Goal: Task Accomplishment & Management: Complete application form

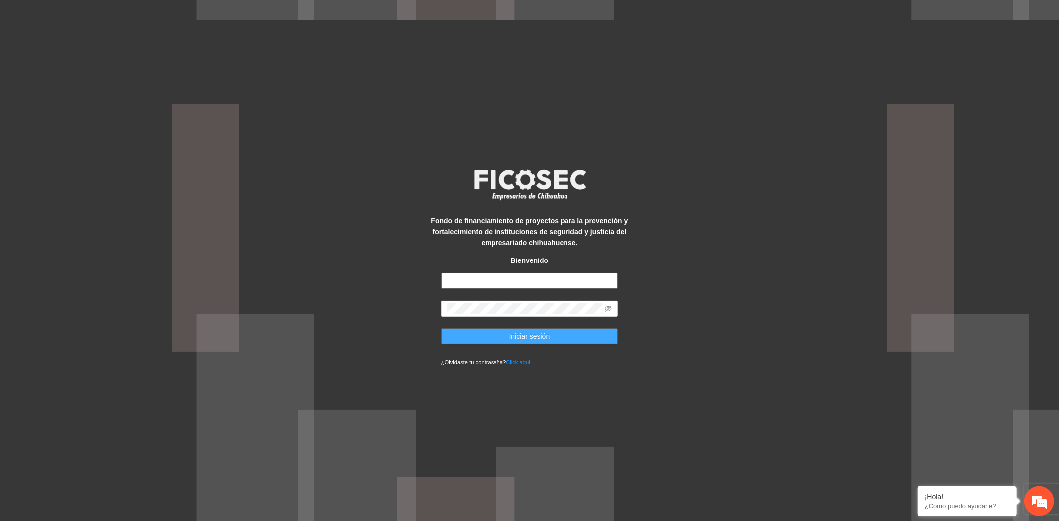
type input "**********"
click at [583, 339] on button "Iniciar sesión" at bounding box center [529, 337] width 177 height 16
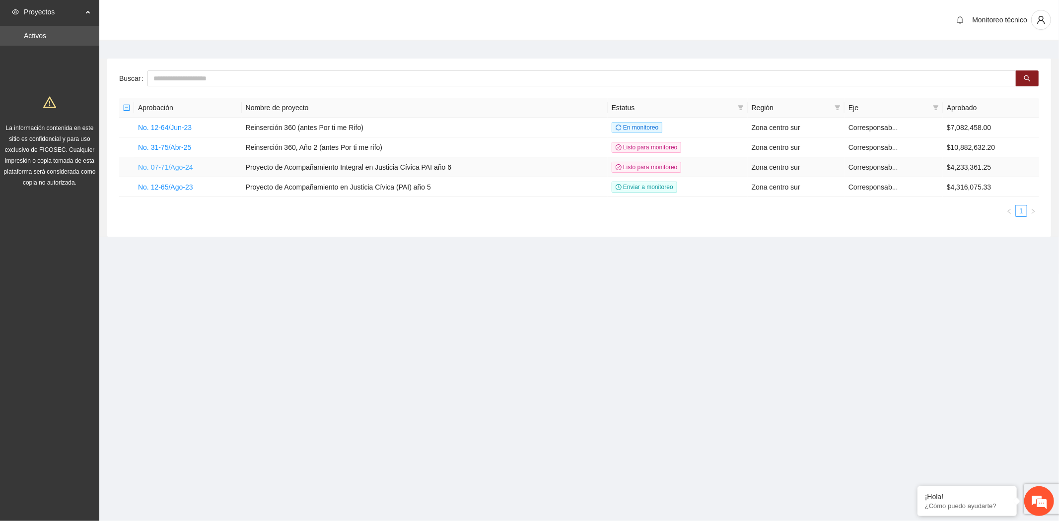
click at [191, 167] on link "No. 07-71/Ago-24" at bounding box center [165, 167] width 55 height 8
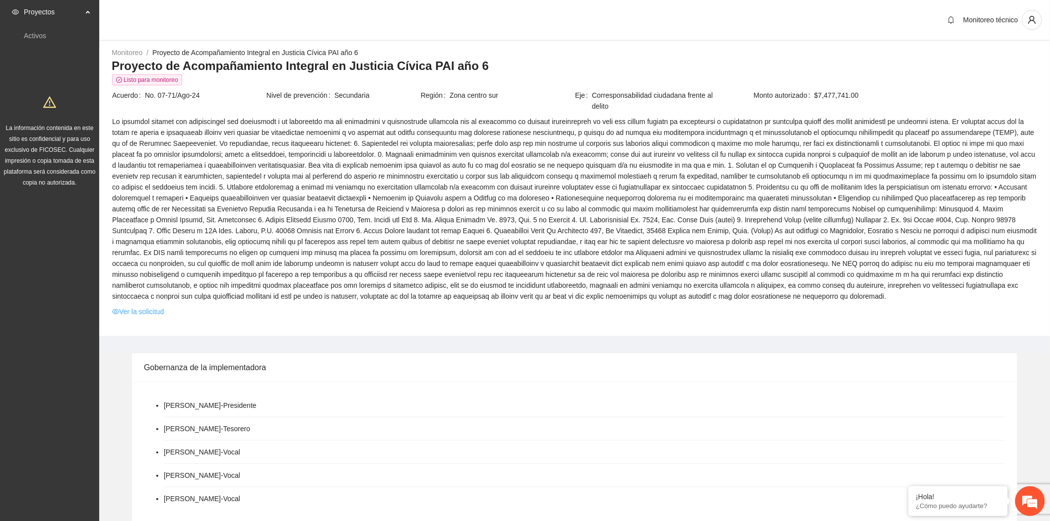
click at [160, 311] on link "Ver la solicitud" at bounding box center [138, 311] width 52 height 11
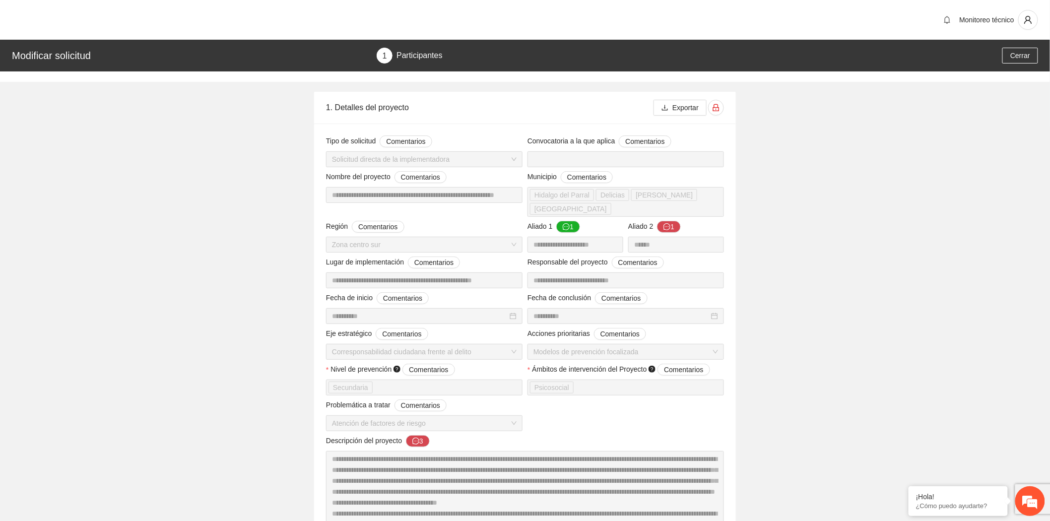
click at [482, 64] on div "Modificar solicitud 1 Participantes Cerrar" at bounding box center [525, 56] width 1050 height 32
drag, startPoint x: 559, startPoint y: 62, endPoint x: 618, endPoint y: 57, distance: 58.8
click at [560, 62] on div "1 Participantes" at bounding box center [550, 56] width 346 height 16
click at [618, 57] on div "1 Participantes" at bounding box center [550, 56] width 346 height 16
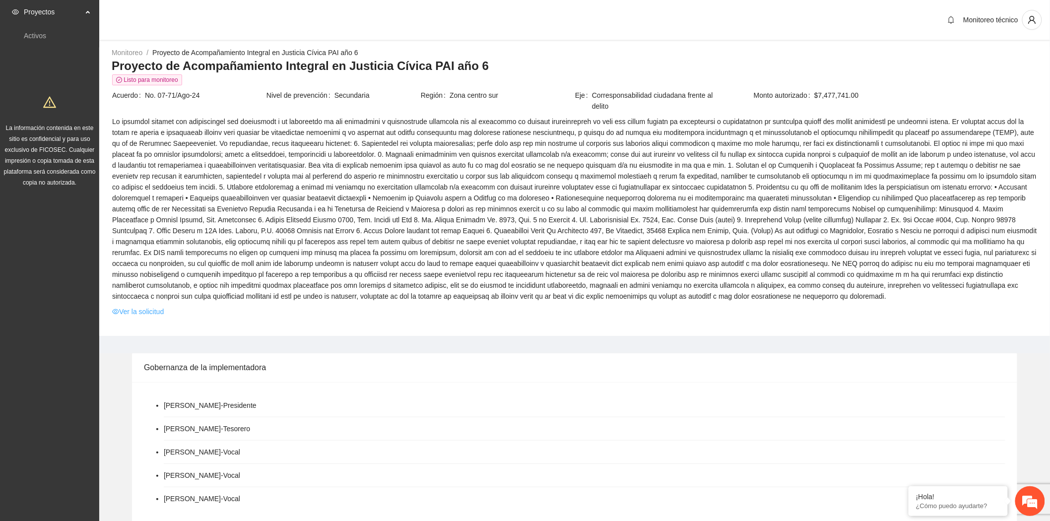
click at [155, 310] on link "Ver la solicitud" at bounding box center [138, 311] width 52 height 11
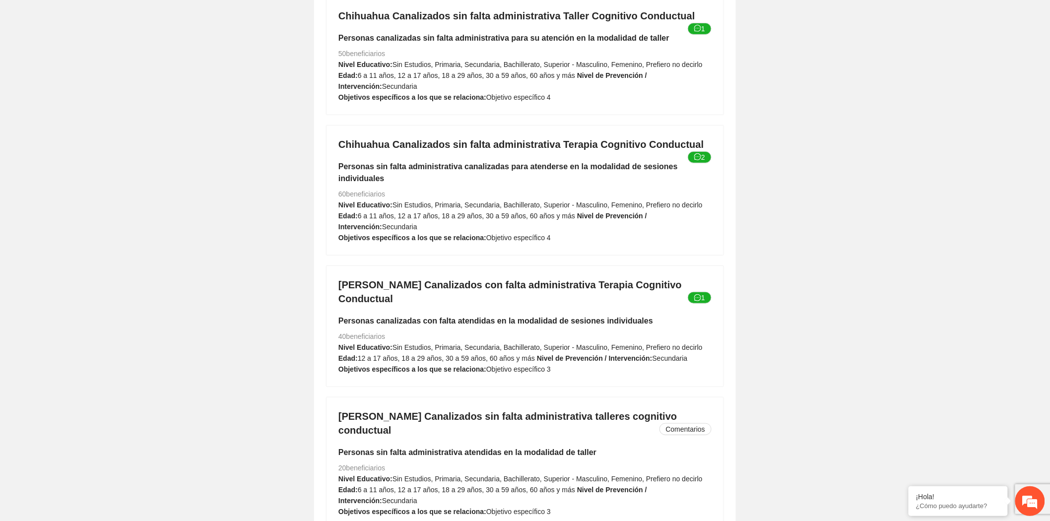
scroll to position [3364, 0]
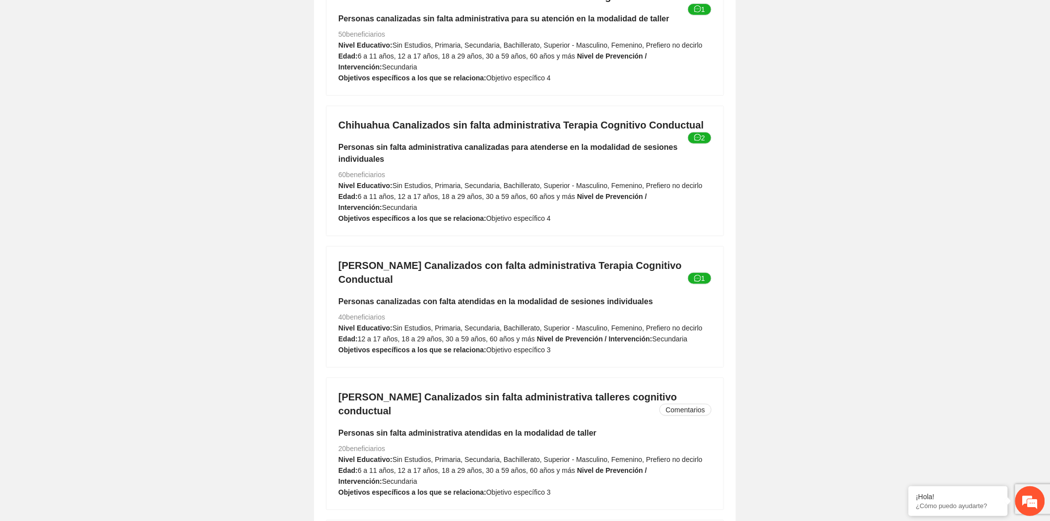
click at [486, 346] on span "Objetivo específico 3" at bounding box center [518, 350] width 65 height 8
click at [480, 335] on span "12 a 17 años, 18 a 29 años, 30 a 59 años, 60 años y más" at bounding box center [446, 339] width 177 height 8
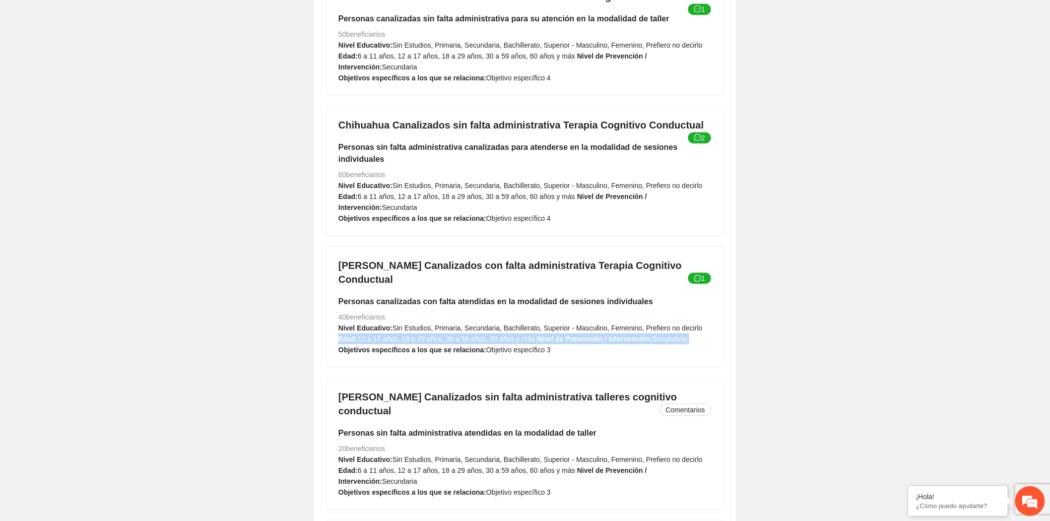
click at [480, 335] on span "12 a 17 años, 18 a 29 años, 30 a 59 años, 60 años y más" at bounding box center [446, 339] width 177 height 8
click at [484, 324] on span "Sin Estudios, Primaria, Secundaria, Bachillerato, Superior - Masculino, Femenin…" at bounding box center [548, 328] width 310 height 8
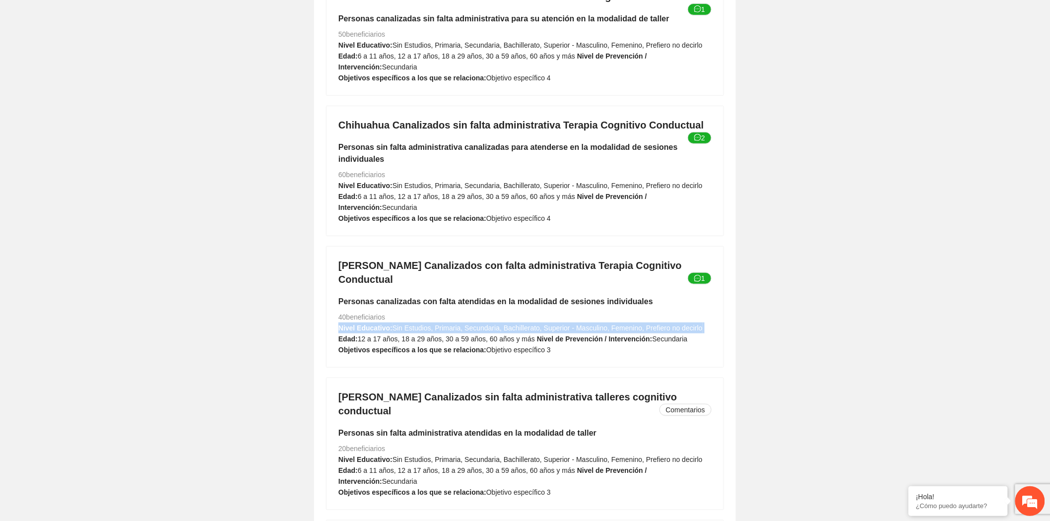
click at [484, 324] on span "Sin Estudios, Primaria, Secundaria, Bachillerato, Superior - Masculino, Femenin…" at bounding box center [548, 328] width 310 height 8
click at [560, 335] on strong "Nivel de Prevención / Intervención:" at bounding box center [595, 339] width 116 height 8
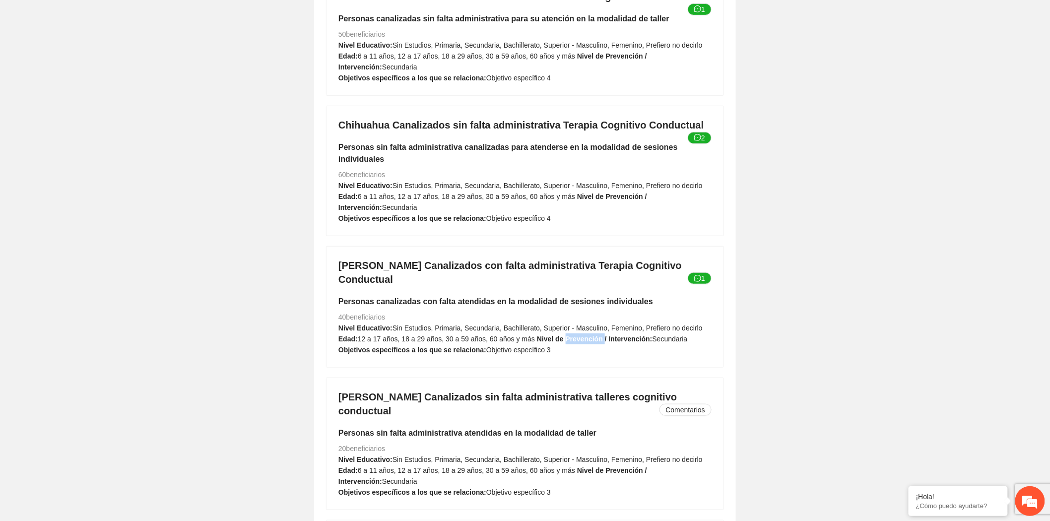
click at [560, 335] on strong "Nivel de Prevención / Intervención:" at bounding box center [595, 339] width 116 height 8
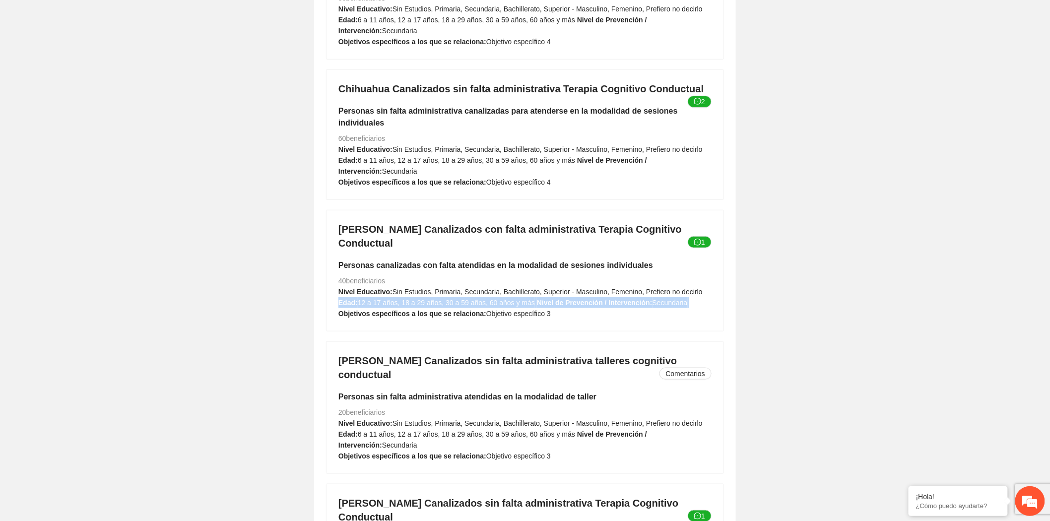
scroll to position [3419, 0]
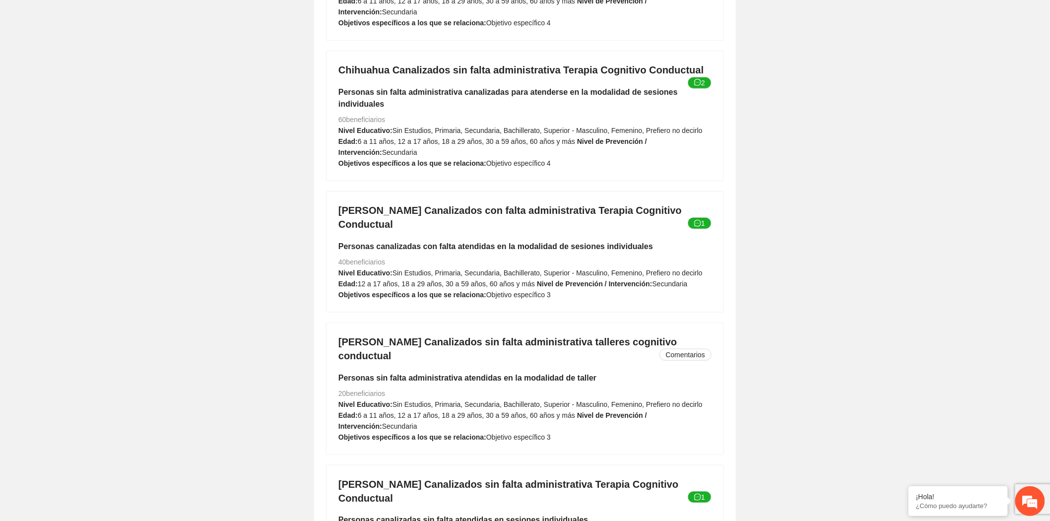
click at [432, 401] on span "Sin Estudios, Primaria, Secundaria, Bachillerato, Superior - Masculino, Femenin…" at bounding box center [548, 405] width 310 height 8
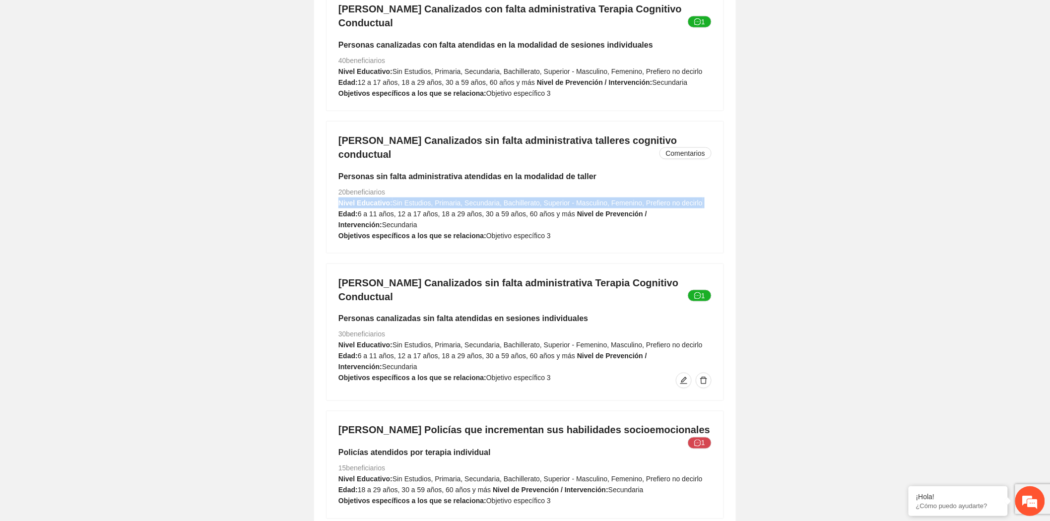
scroll to position [3695, 0]
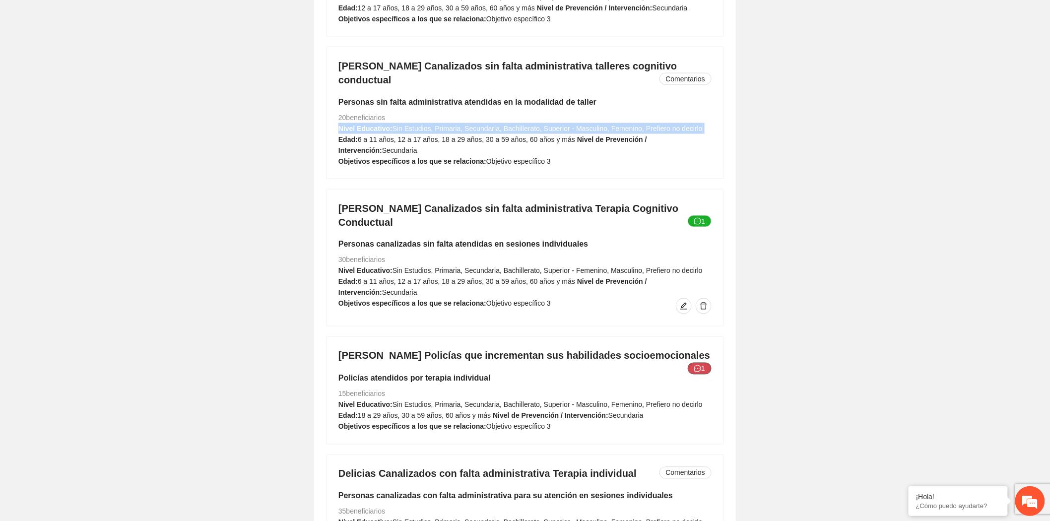
click at [703, 363] on button "1" at bounding box center [700, 369] width 24 height 12
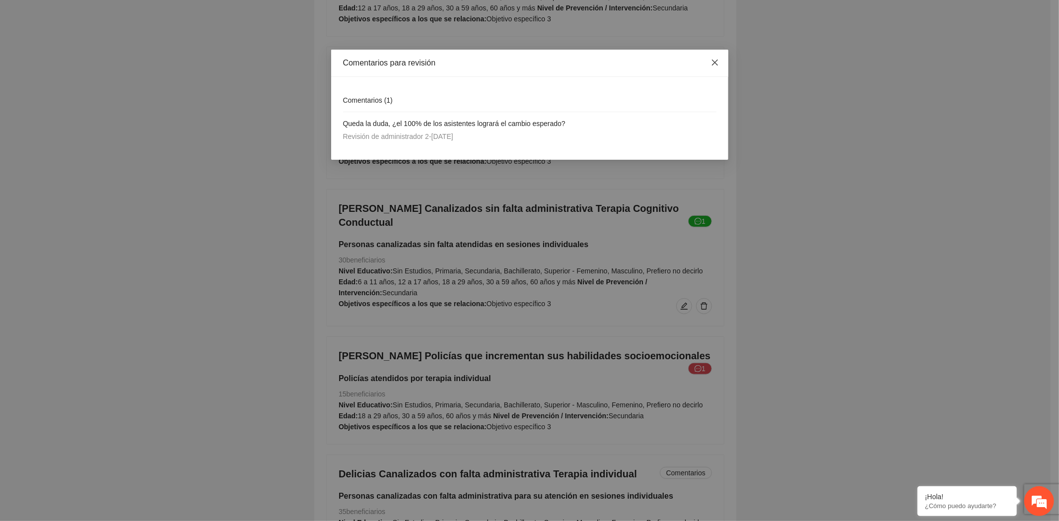
click at [711, 61] on icon "close" at bounding box center [715, 63] width 8 height 8
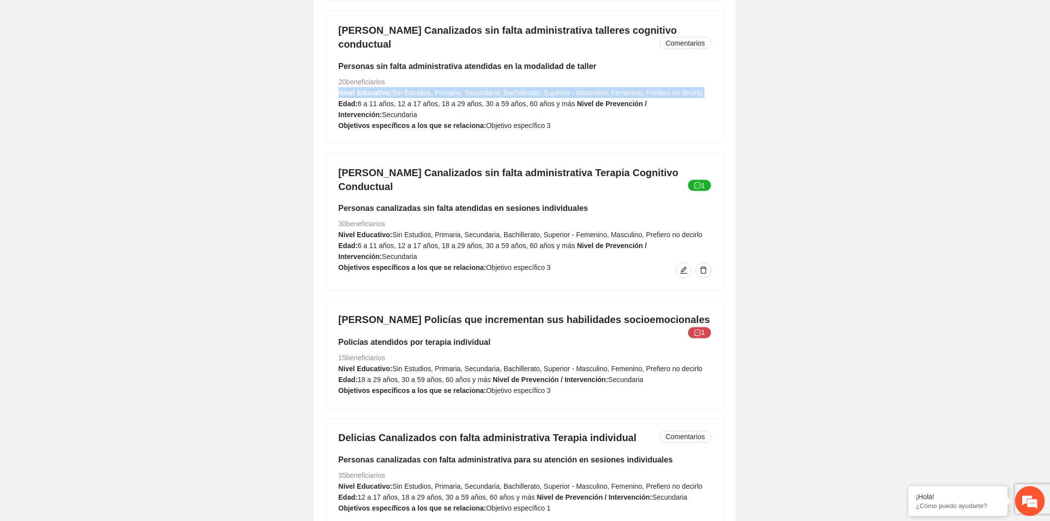
scroll to position [3750, 0]
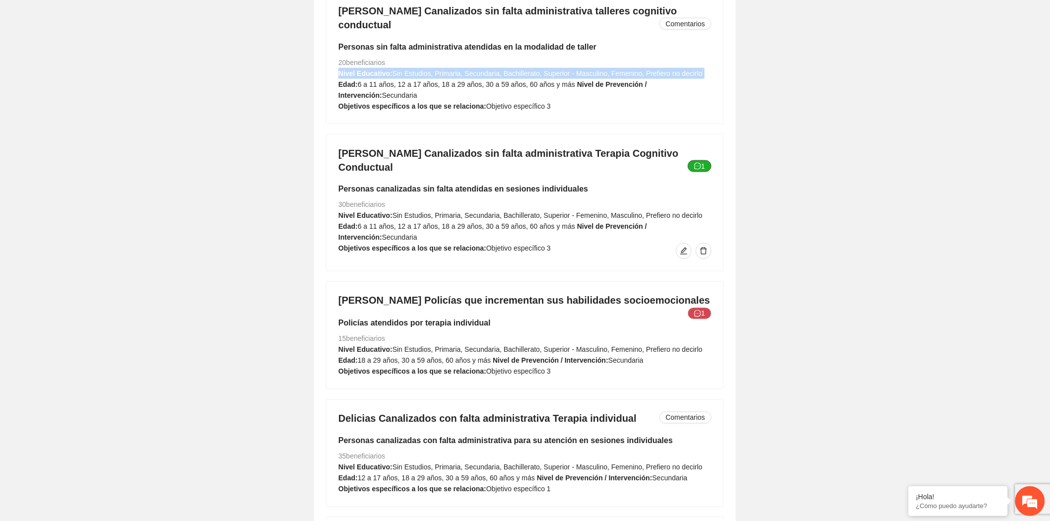
click at [706, 160] on button "1" at bounding box center [700, 166] width 24 height 12
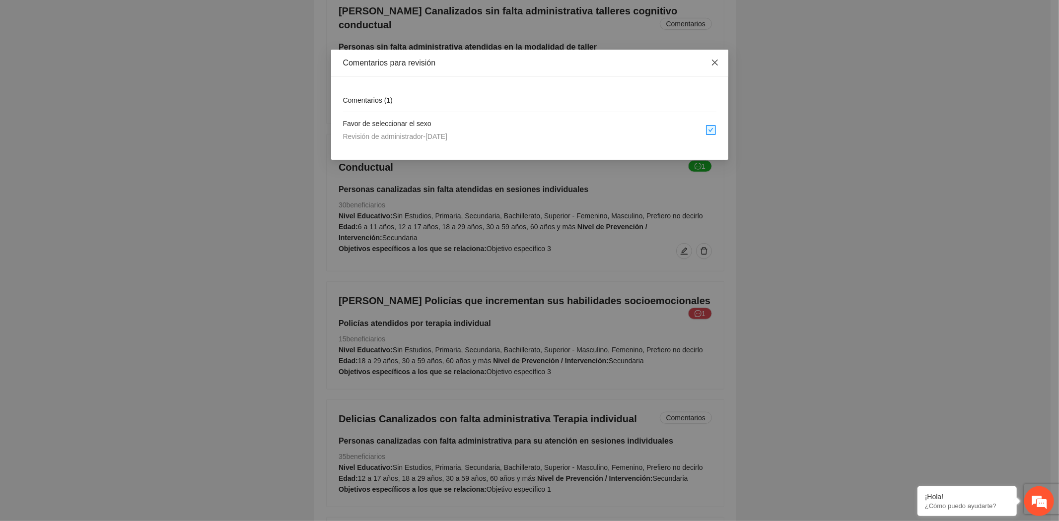
click at [718, 65] on icon "close" at bounding box center [715, 63] width 8 height 8
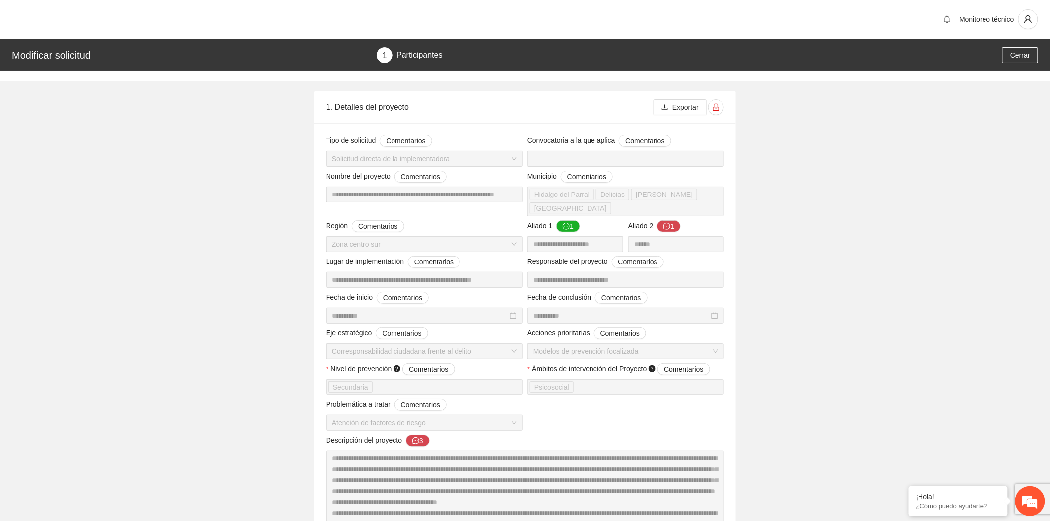
scroll to position [0, 0]
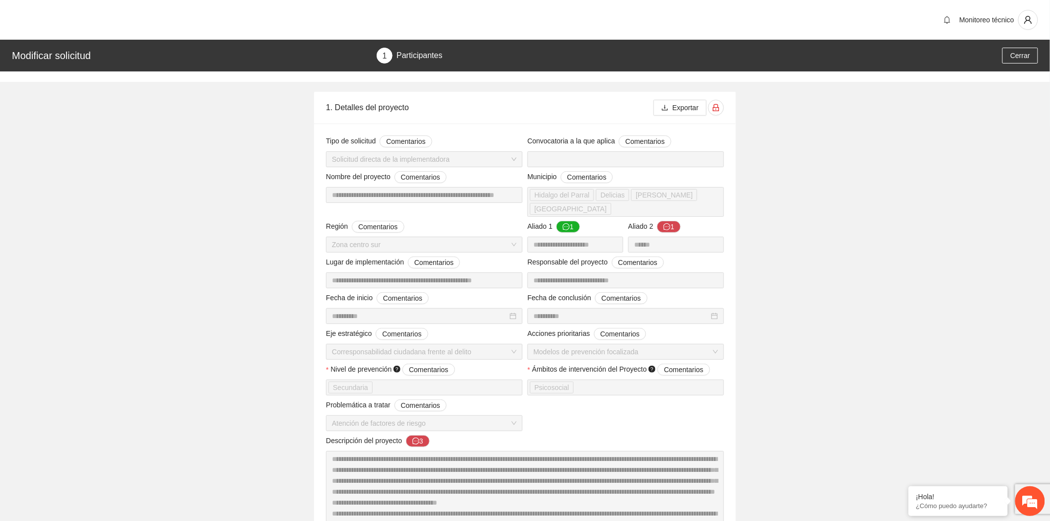
click at [990, 17] on span "Monitoreo técnico" at bounding box center [987, 20] width 55 height 8
click at [1019, 20] on span "user" at bounding box center [1028, 19] width 19 height 9
click at [1004, 56] on span "Cerrar sesión" at bounding box center [1002, 57] width 63 height 11
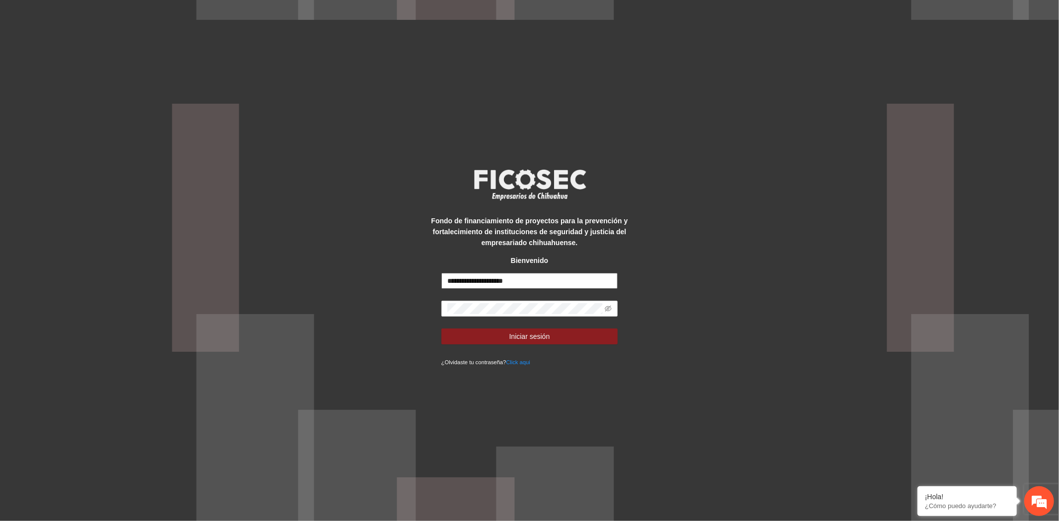
drag, startPoint x: 533, startPoint y: 276, endPoint x: 364, endPoint y: 260, distance: 169.5
click at [364, 260] on div "**********" at bounding box center [529, 260] width 1059 height 521
type input "**********"
click at [562, 339] on button "Iniciar sesión" at bounding box center [529, 337] width 177 height 16
click at [413, 305] on div "**********" at bounding box center [529, 260] width 1059 height 521
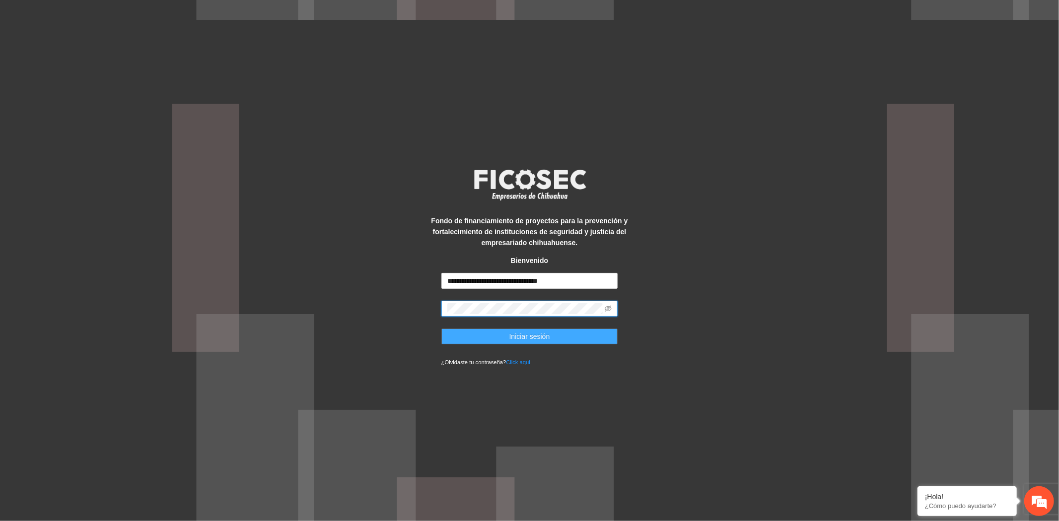
click at [450, 329] on button "Iniciar sesión" at bounding box center [529, 337] width 177 height 16
click at [398, 304] on div "**********" at bounding box center [529, 260] width 1059 height 521
click at [451, 333] on button "Iniciar sesión" at bounding box center [529, 337] width 177 height 16
type input "**********"
click at [564, 329] on button "Iniciar sesión" at bounding box center [529, 337] width 177 height 16
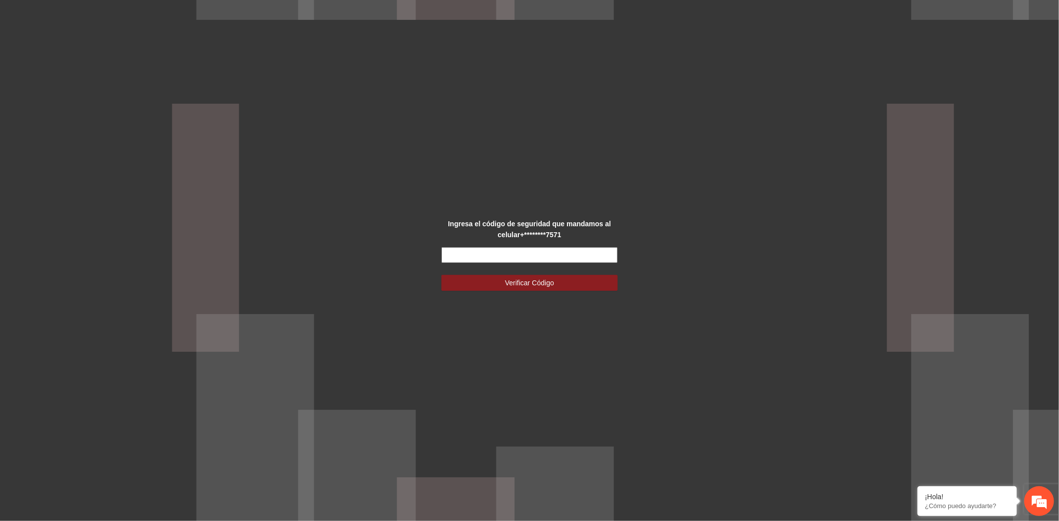
click at [456, 249] on input "text" at bounding box center [529, 255] width 177 height 16
type input "******"
click at [589, 286] on button "Verificar Código" at bounding box center [529, 283] width 177 height 16
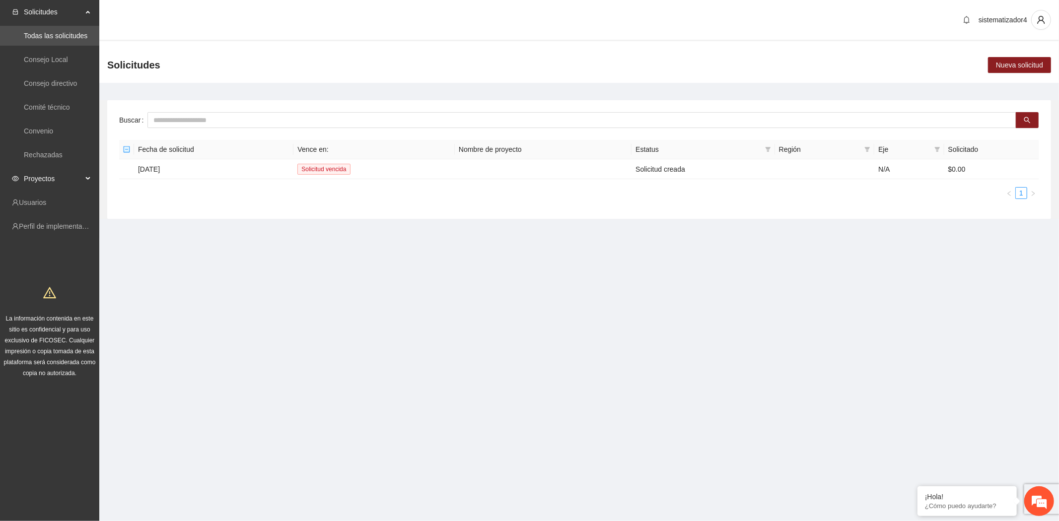
click at [43, 181] on span "Proyectos" at bounding box center [53, 179] width 59 height 20
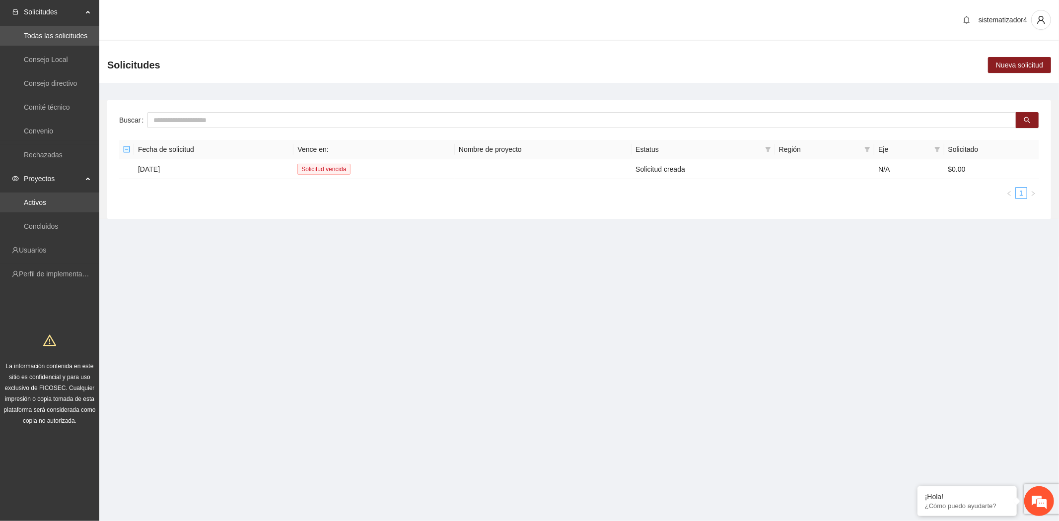
click at [36, 202] on link "Activos" at bounding box center [35, 203] width 22 height 8
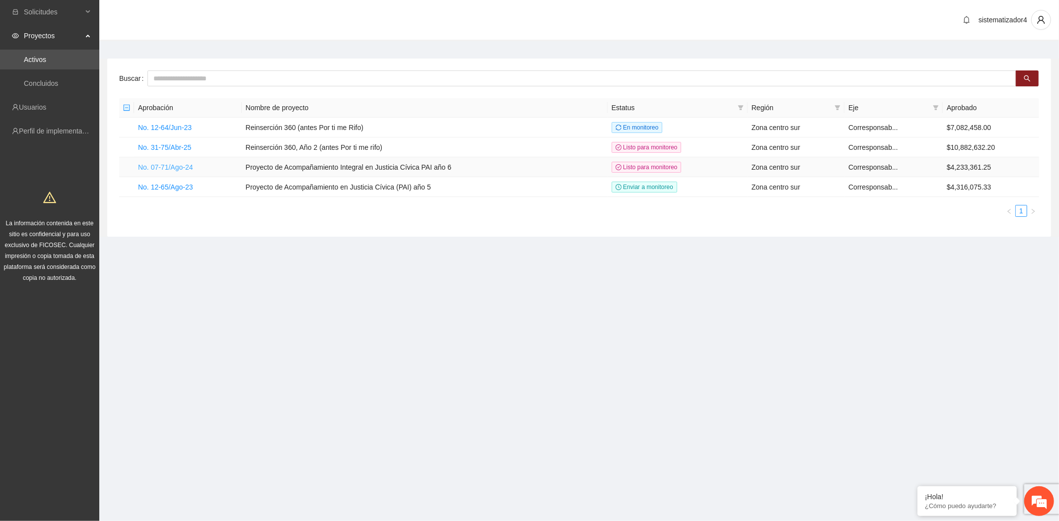
click at [172, 167] on link "No. 07-71/Ago-24" at bounding box center [165, 167] width 55 height 8
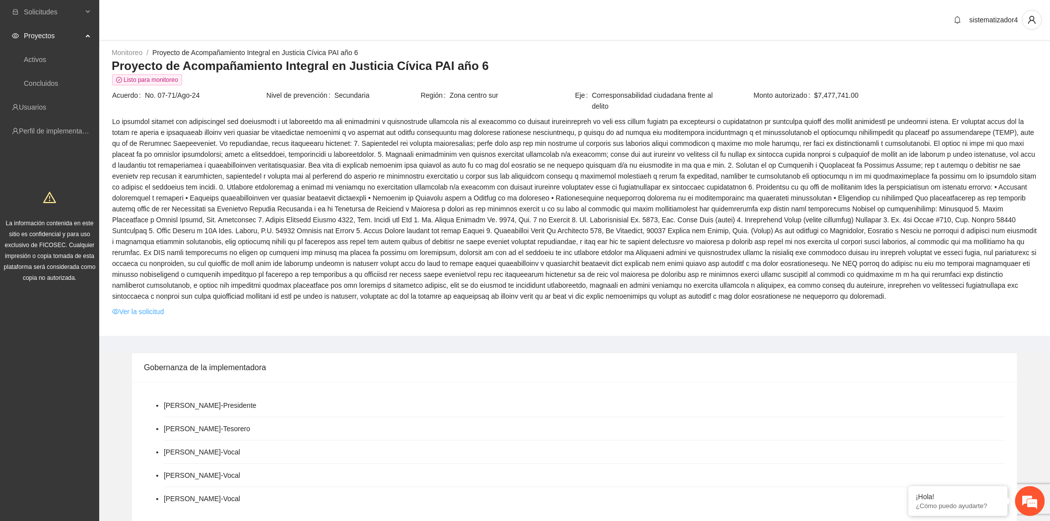
click at [162, 309] on link "Ver la solicitud" at bounding box center [138, 311] width 52 height 11
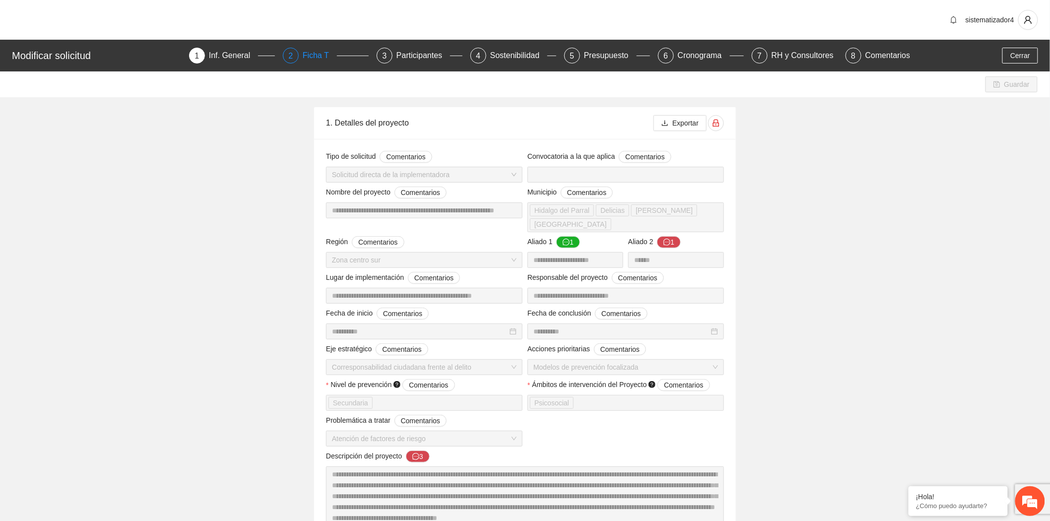
click at [293, 60] on span "2" at bounding box center [290, 56] width 4 height 8
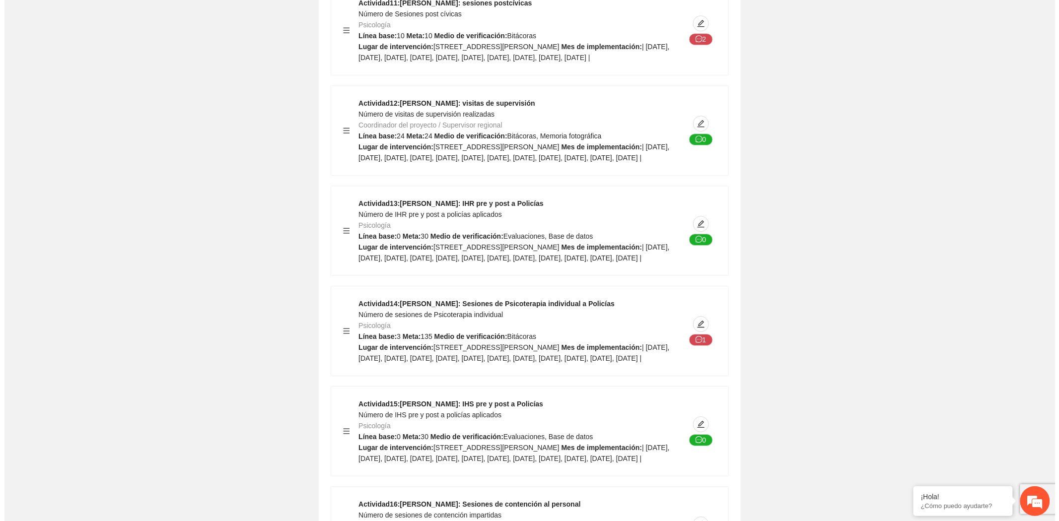
scroll to position [9101, 0]
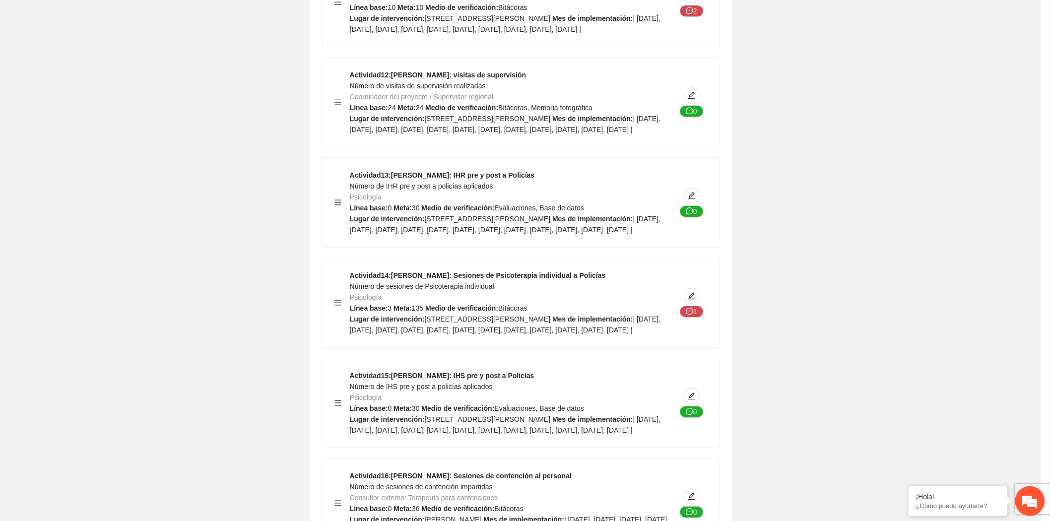
type textarea "**********"
type input "**********"
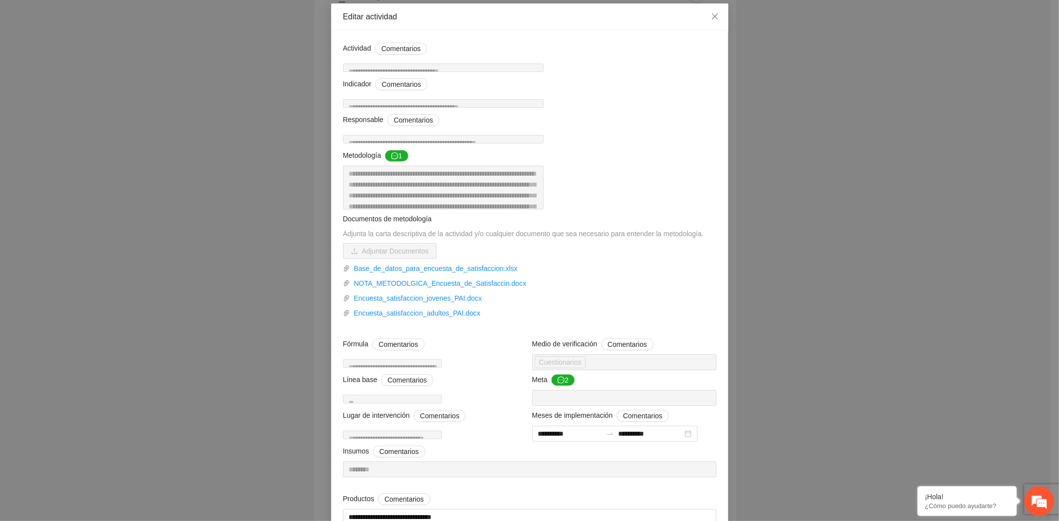
scroll to position [0, 0]
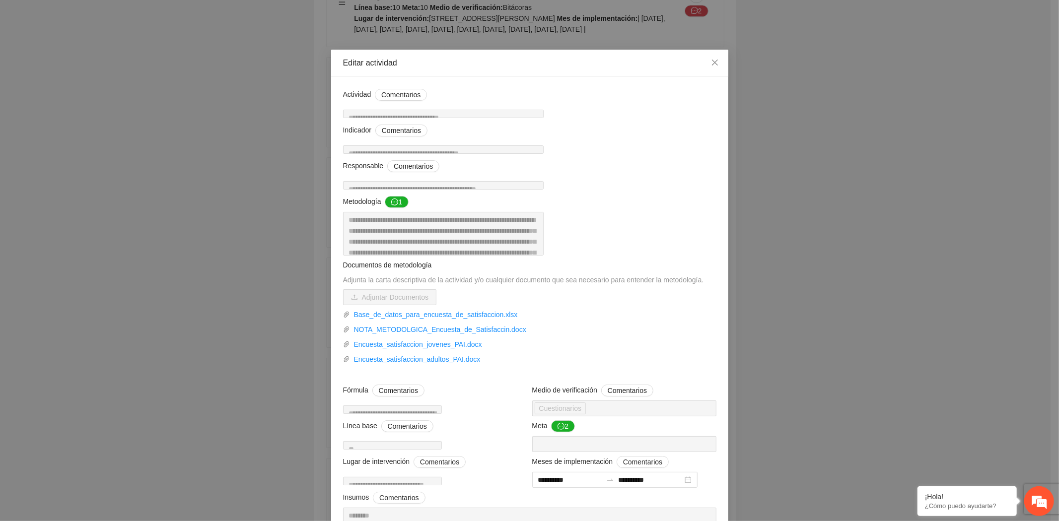
click at [209, 285] on div "**********" at bounding box center [529, 260] width 1059 height 521
